Goal: Task Accomplishment & Management: Use online tool/utility

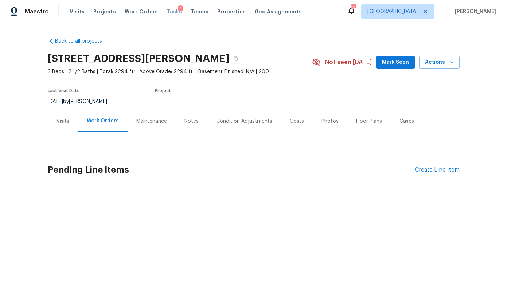
click at [167, 11] on span "Tasks" at bounding box center [174, 11] width 15 height 5
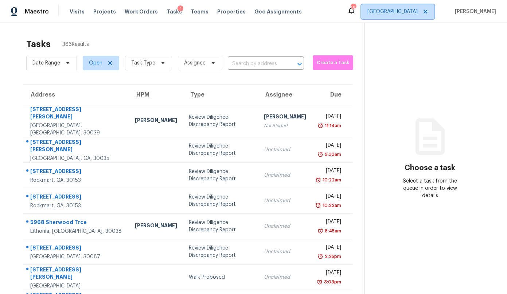
click at [414, 9] on span "[GEOGRAPHIC_DATA]" at bounding box center [393, 11] width 50 height 7
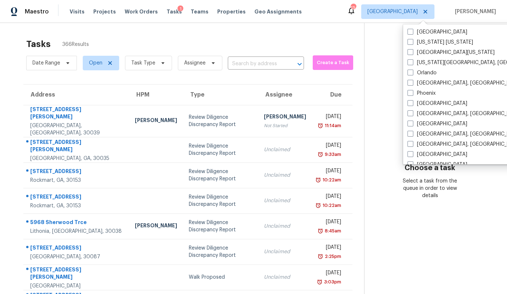
scroll to position [378, 0]
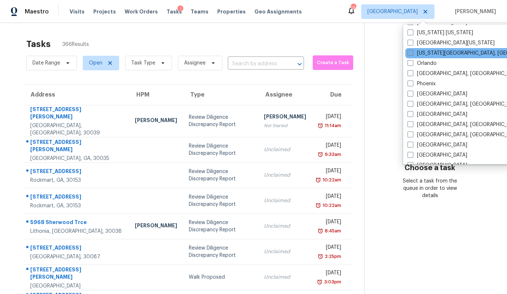
click at [421, 55] on label "[US_STATE][GEOGRAPHIC_DATA], [GEOGRAPHIC_DATA]" at bounding box center [478, 53] width 140 height 7
click at [413, 54] on input "[US_STATE][GEOGRAPHIC_DATA], [GEOGRAPHIC_DATA]" at bounding box center [410, 52] width 5 height 5
checkbox input "true"
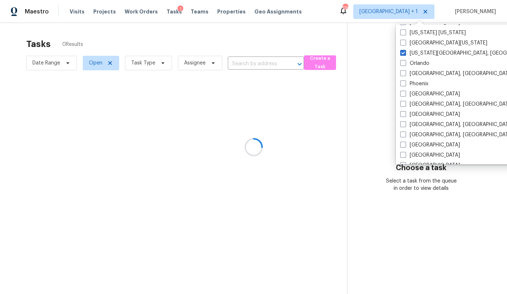
click at [323, 40] on div at bounding box center [253, 147] width 507 height 294
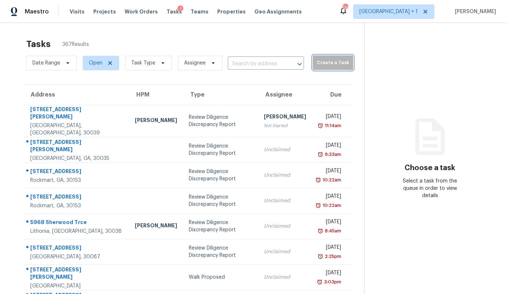
click at [317, 63] on span "Create a Task" at bounding box center [333, 63] width 33 height 8
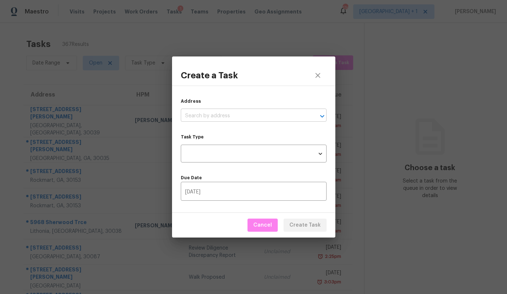
click at [228, 113] on input "text" at bounding box center [243, 116] width 125 height 11
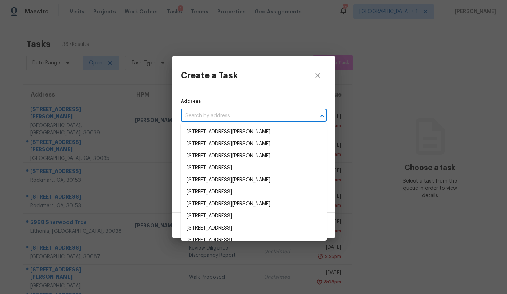
paste input "[STREET_ADDRESS]"
type input "[STREET_ADDRESS]"
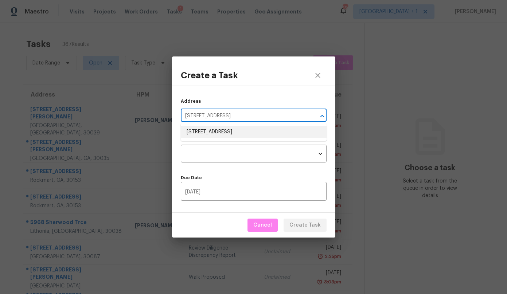
click at [217, 132] on li "[STREET_ADDRESS]" at bounding box center [254, 132] width 146 height 12
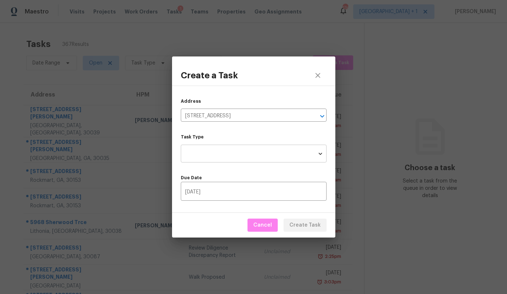
click at [214, 149] on body "Maestro Visits Projects Work Orders Tasks 1 Teams Properties Geo Assignments 13…" at bounding box center [253, 147] width 507 height 294
click at [214, 149] on li "Condition Scoping - Full" at bounding box center [254, 154] width 146 height 12
type input "virtual_full_assessment"
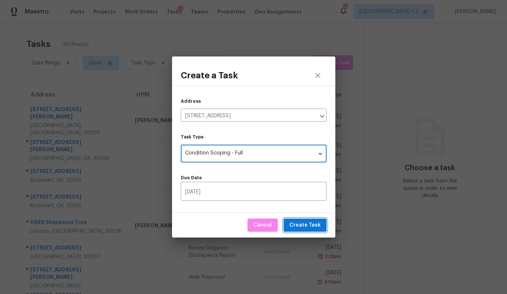
click at [292, 224] on span "Create Task" at bounding box center [305, 225] width 31 height 9
